Goal: Check status: Check status

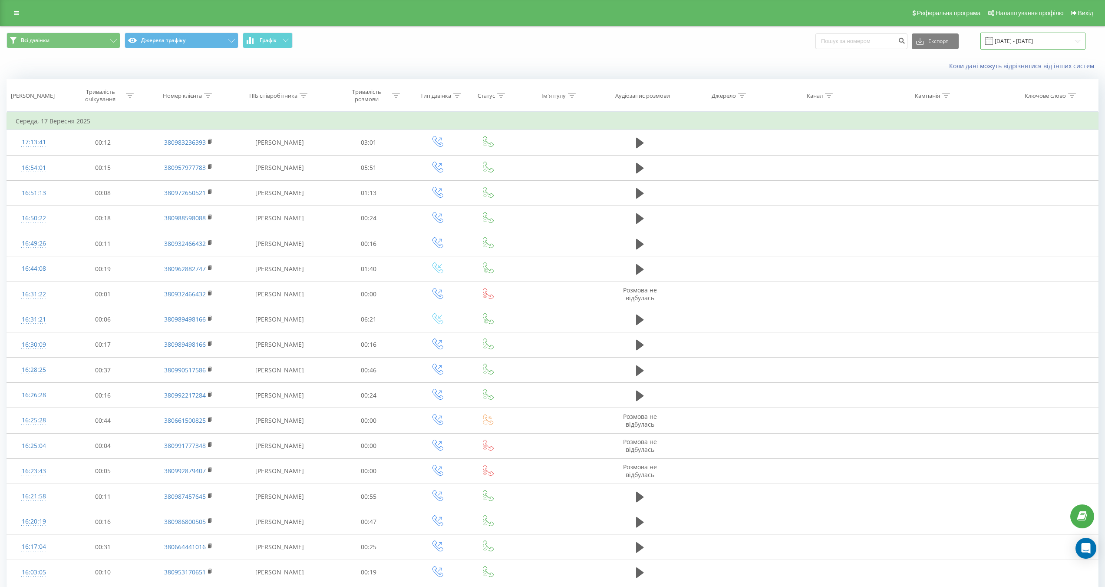
click at [1012, 45] on input "[DATE] - [DATE]" at bounding box center [1033, 41] width 105 height 17
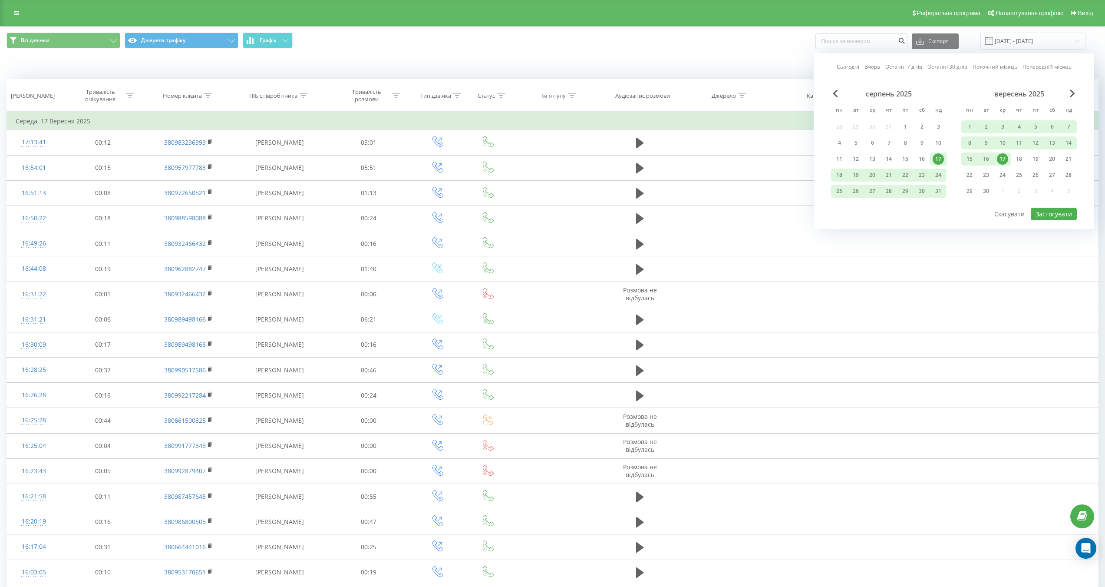
click at [280, 32] on div "Всі дзвінки Джерела трафіку Графік Експорт .csv .xls .xlsx [DATE] - [DATE] Сьог…" at bounding box center [552, 40] width 1104 height 29
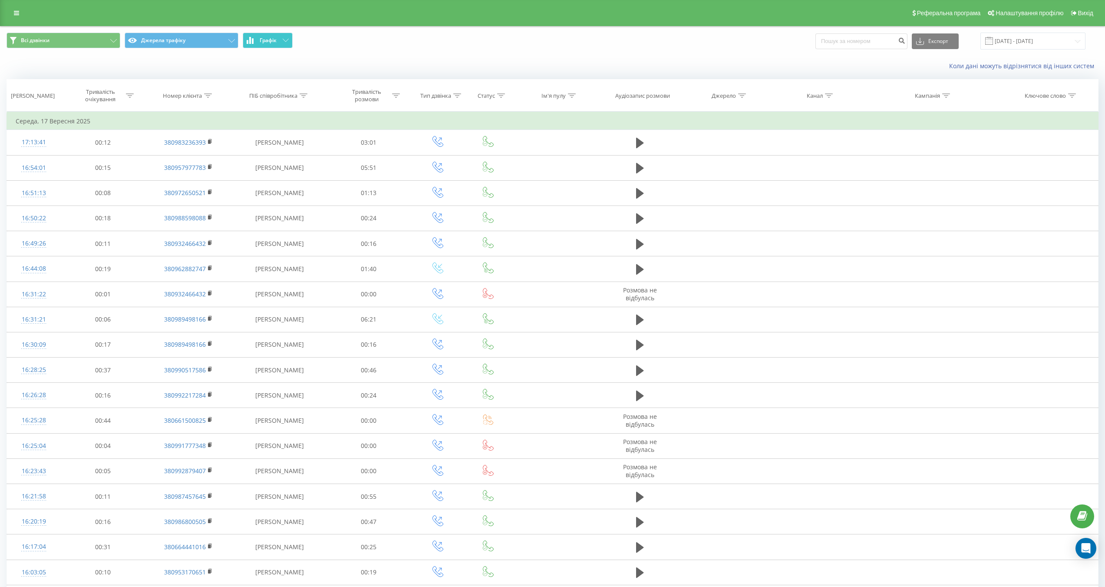
click at [284, 38] on button "Графік" at bounding box center [268, 41] width 50 height 16
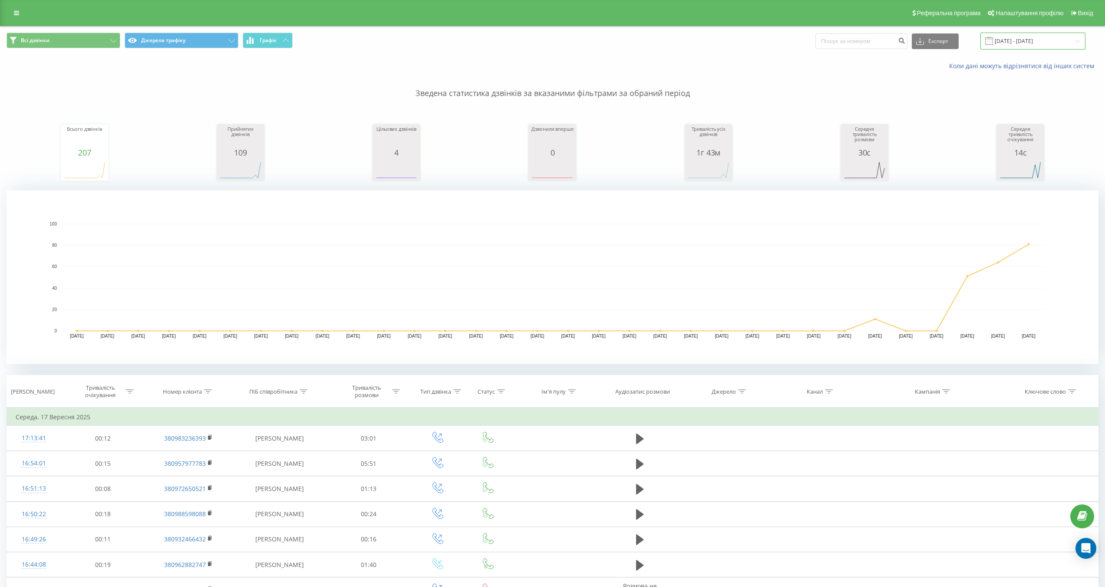
click at [1027, 44] on input "[DATE] - [DATE]" at bounding box center [1033, 41] width 105 height 17
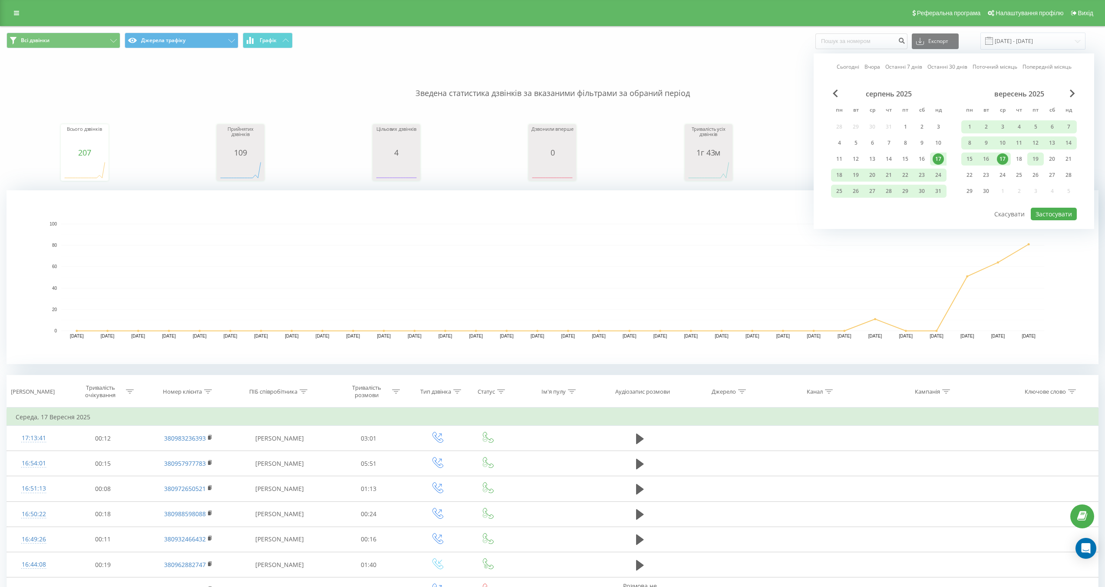
click at [1039, 160] on div "19" at bounding box center [1035, 158] width 11 height 11
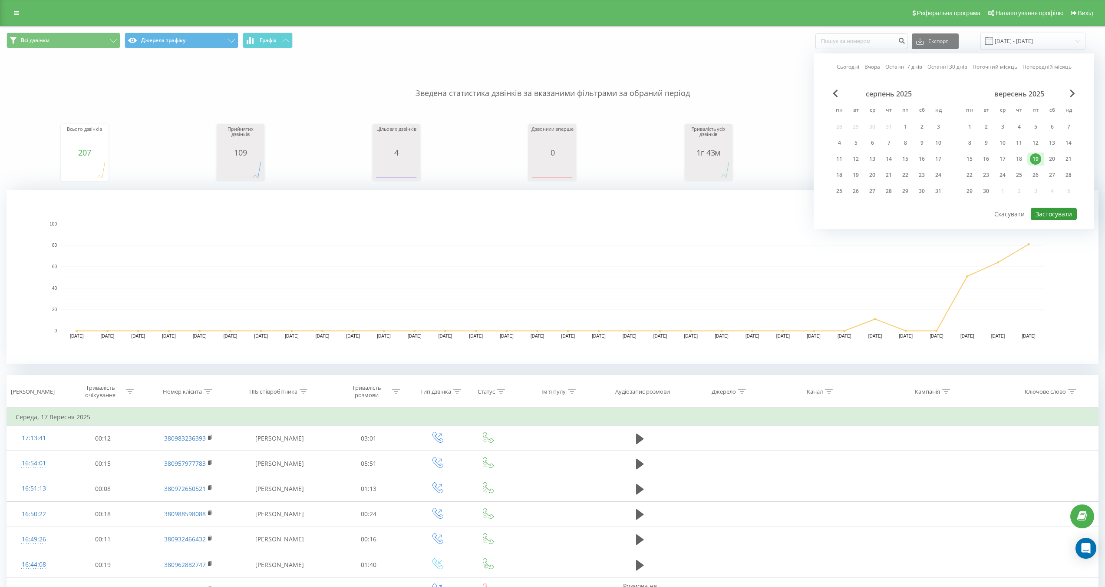
click at [1056, 210] on button "Застосувати" at bounding box center [1054, 214] width 46 height 13
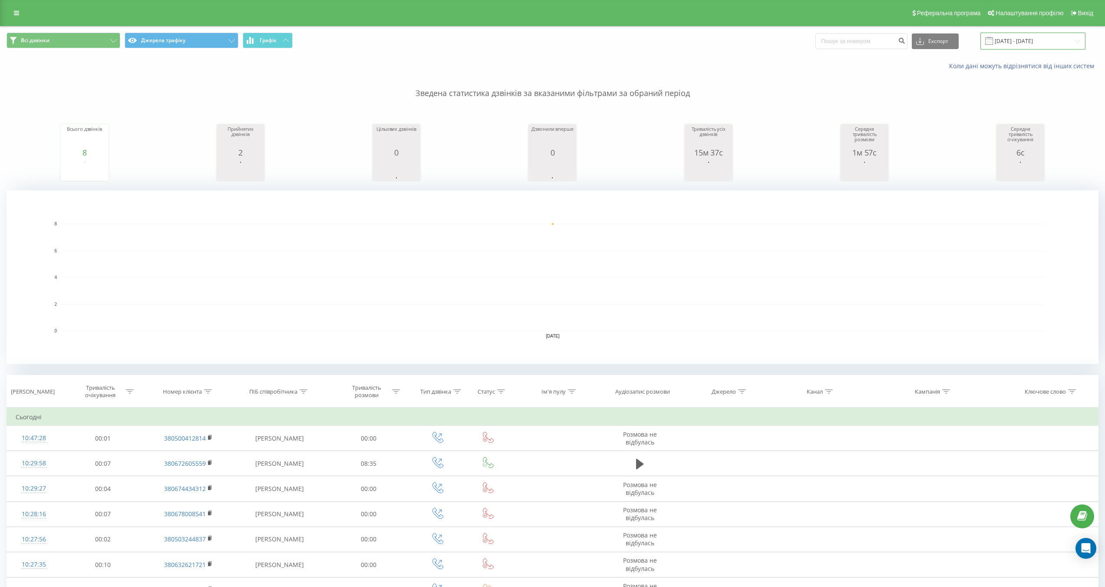
click at [1022, 41] on input "[DATE] - [DATE]" at bounding box center [1033, 41] width 105 height 17
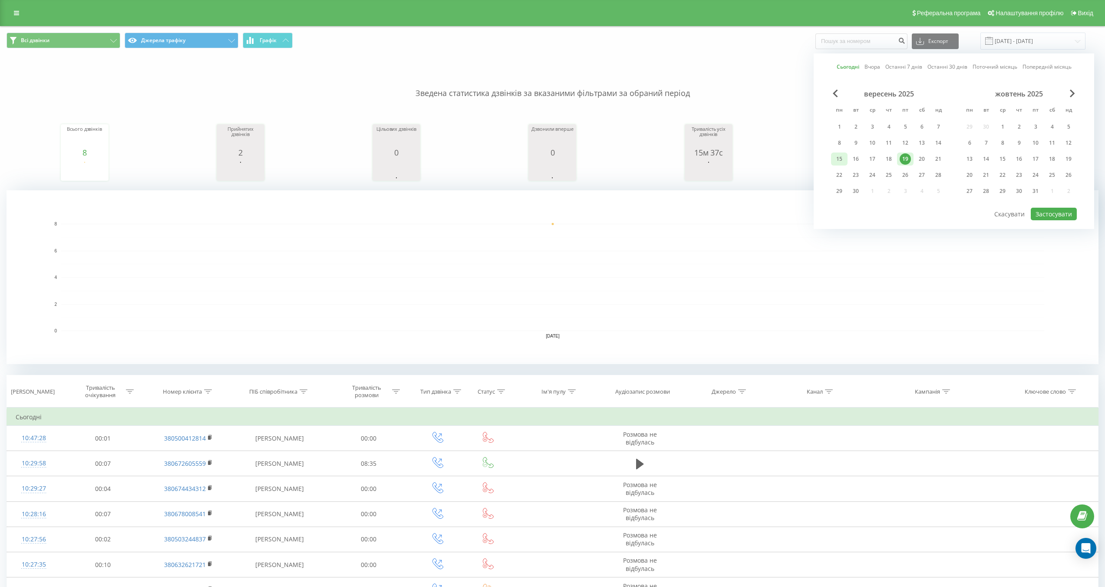
click at [840, 155] on div "15" at bounding box center [839, 158] width 11 height 11
click at [906, 140] on div "12" at bounding box center [905, 142] width 11 height 11
click at [907, 158] on div "19" at bounding box center [905, 158] width 11 height 11
click at [910, 143] on div "12" at bounding box center [905, 142] width 11 height 11
click at [1046, 213] on button "Застосувати" at bounding box center [1054, 214] width 46 height 13
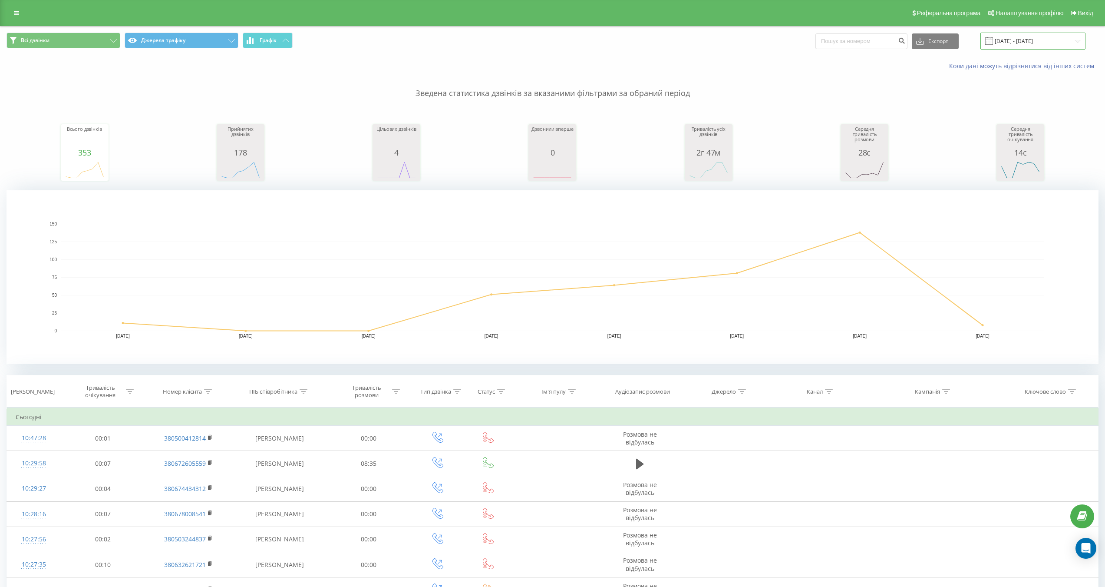
click at [1046, 33] on input "[DATE] - [DATE]" at bounding box center [1033, 41] width 105 height 17
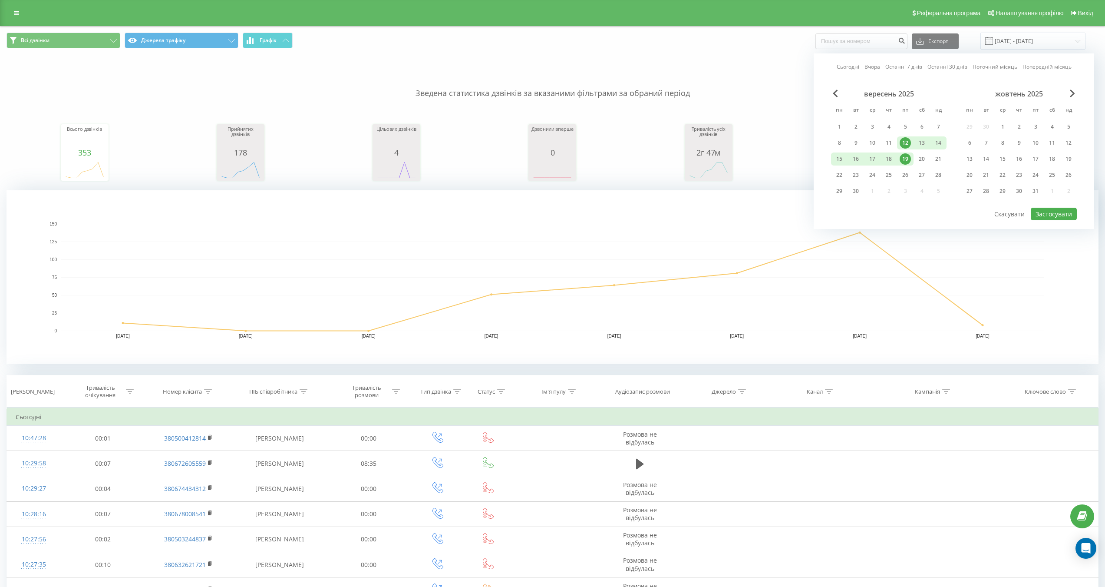
click at [907, 159] on div "19" at bounding box center [905, 158] width 11 height 11
click at [1046, 211] on button "Застосувати" at bounding box center [1054, 214] width 46 height 13
type input "[DATE] - [DATE]"
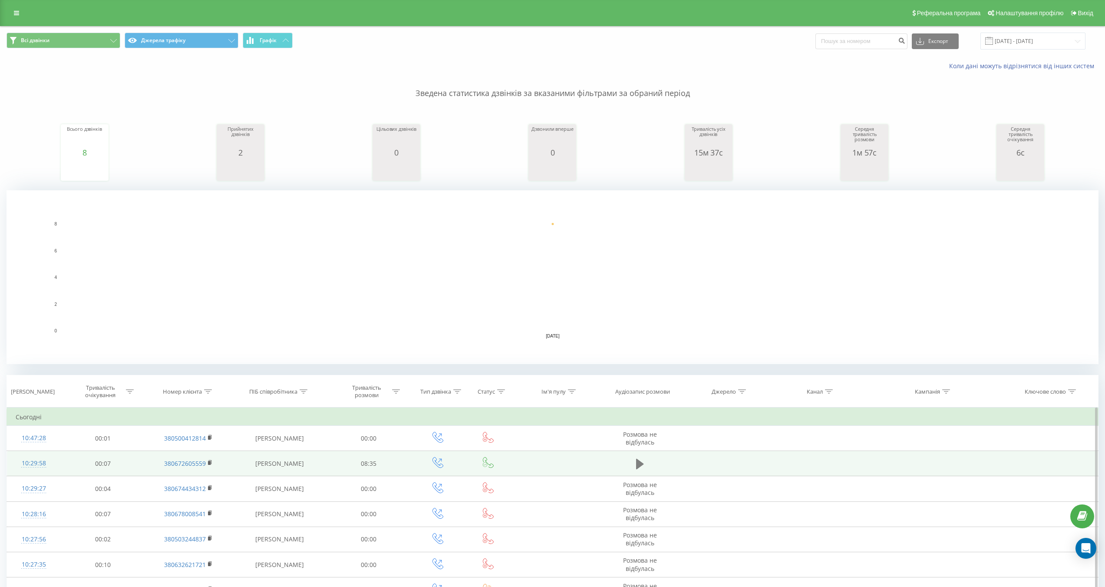
click at [638, 463] on icon at bounding box center [640, 464] width 8 height 10
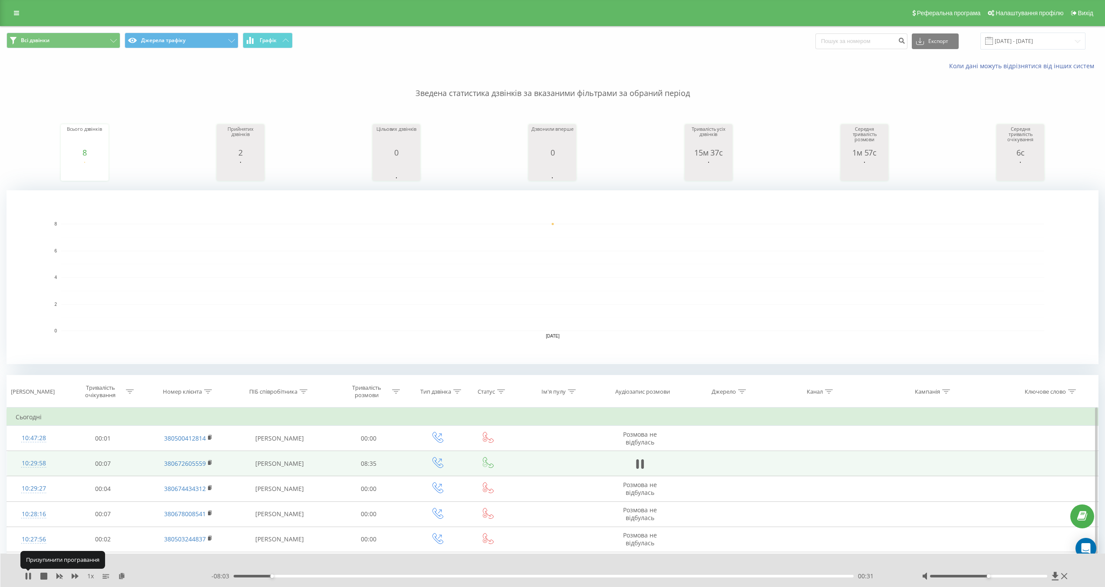
click at [32, 574] on div "1 x" at bounding box center [118, 575] width 187 height 9
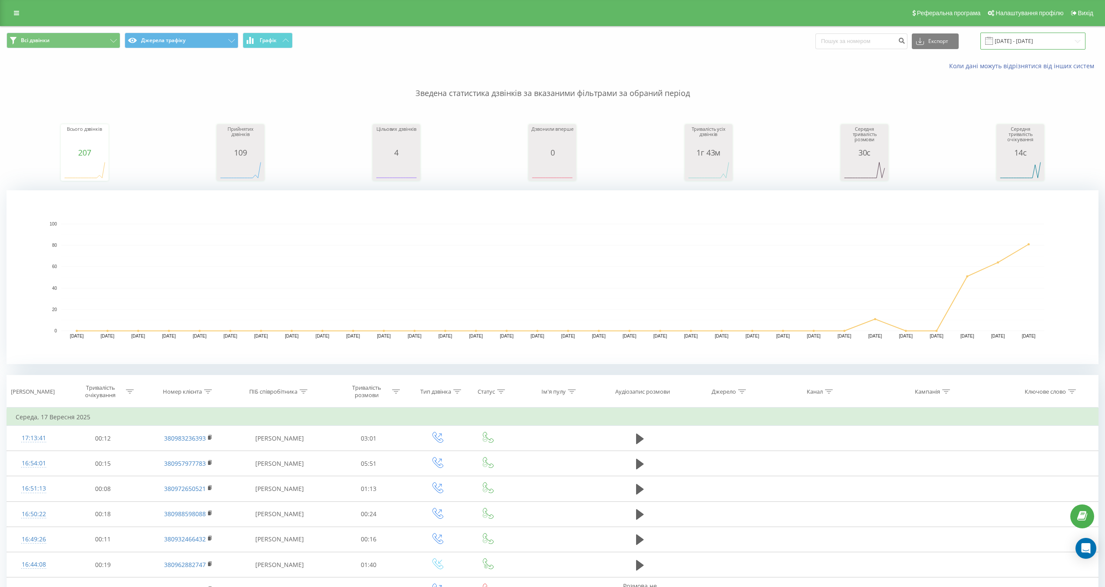
click at [1036, 41] on input "[DATE] - [DATE]" at bounding box center [1033, 41] width 105 height 17
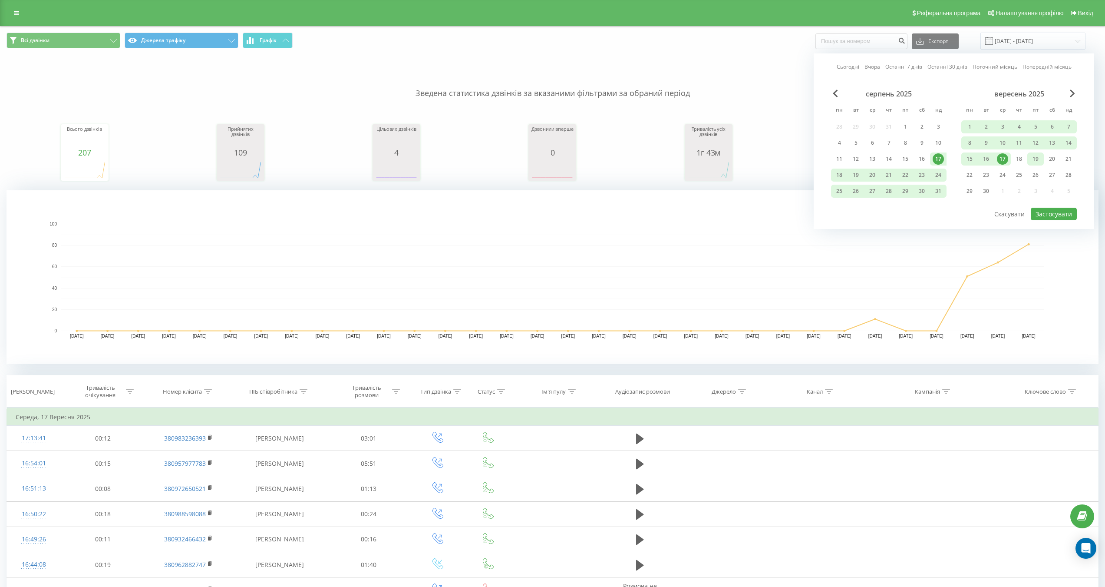
click at [1039, 162] on div "19" at bounding box center [1035, 158] width 11 height 11
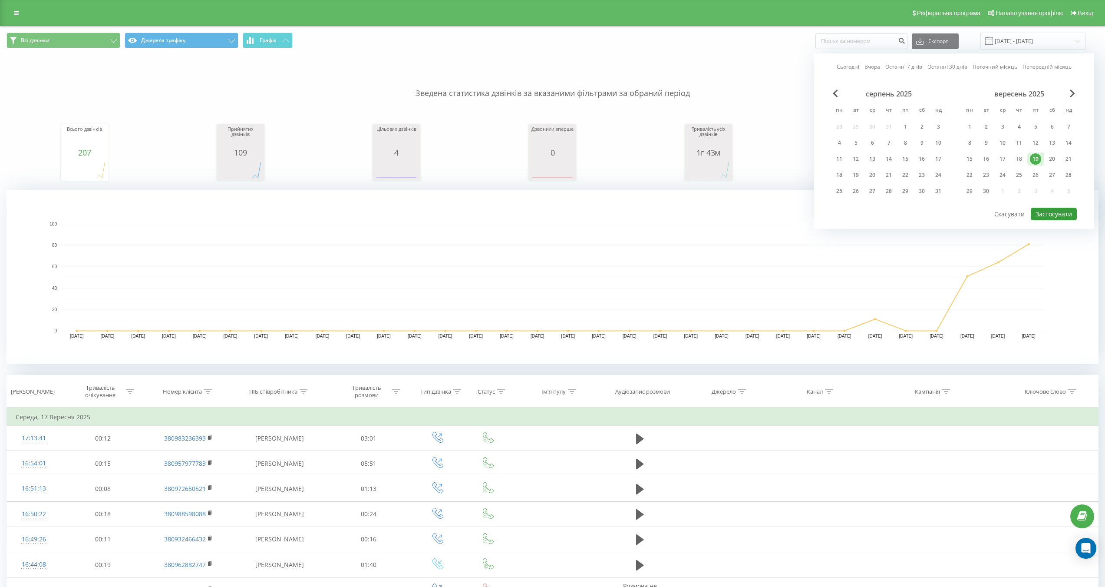
click at [1056, 208] on button "Застосувати" at bounding box center [1054, 214] width 46 height 13
type input "[DATE] - [DATE]"
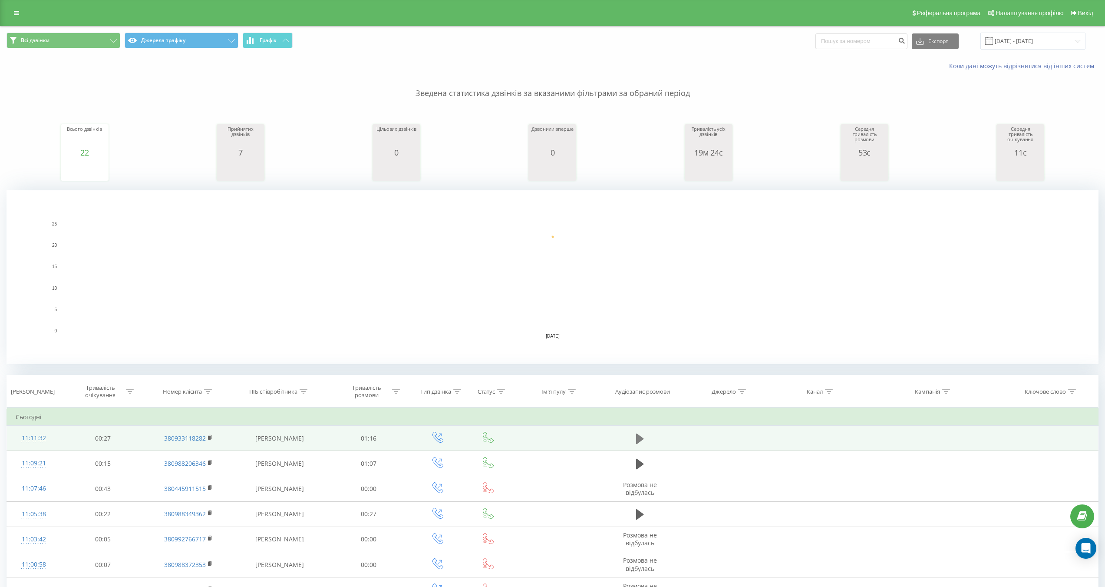
click at [635, 434] on button at bounding box center [640, 438] width 13 height 13
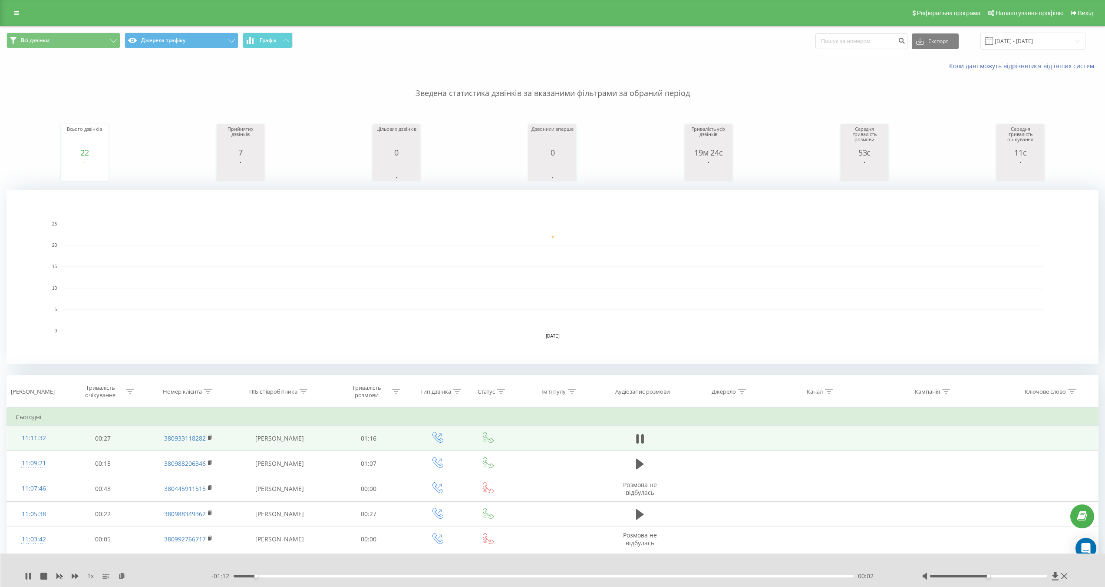
click at [310, 577] on div "- 01:12 00:02 00:02" at bounding box center [555, 575] width 689 height 9
click at [324, 576] on div "00:11" at bounding box center [544, 576] width 620 height 3
click at [387, 576] on div "00:18" at bounding box center [544, 576] width 620 height 3
click at [536, 574] on div "- 00:45 00:29 00:29" at bounding box center [555, 575] width 689 height 9
